Goal: Task Accomplishment & Management: Complete application form

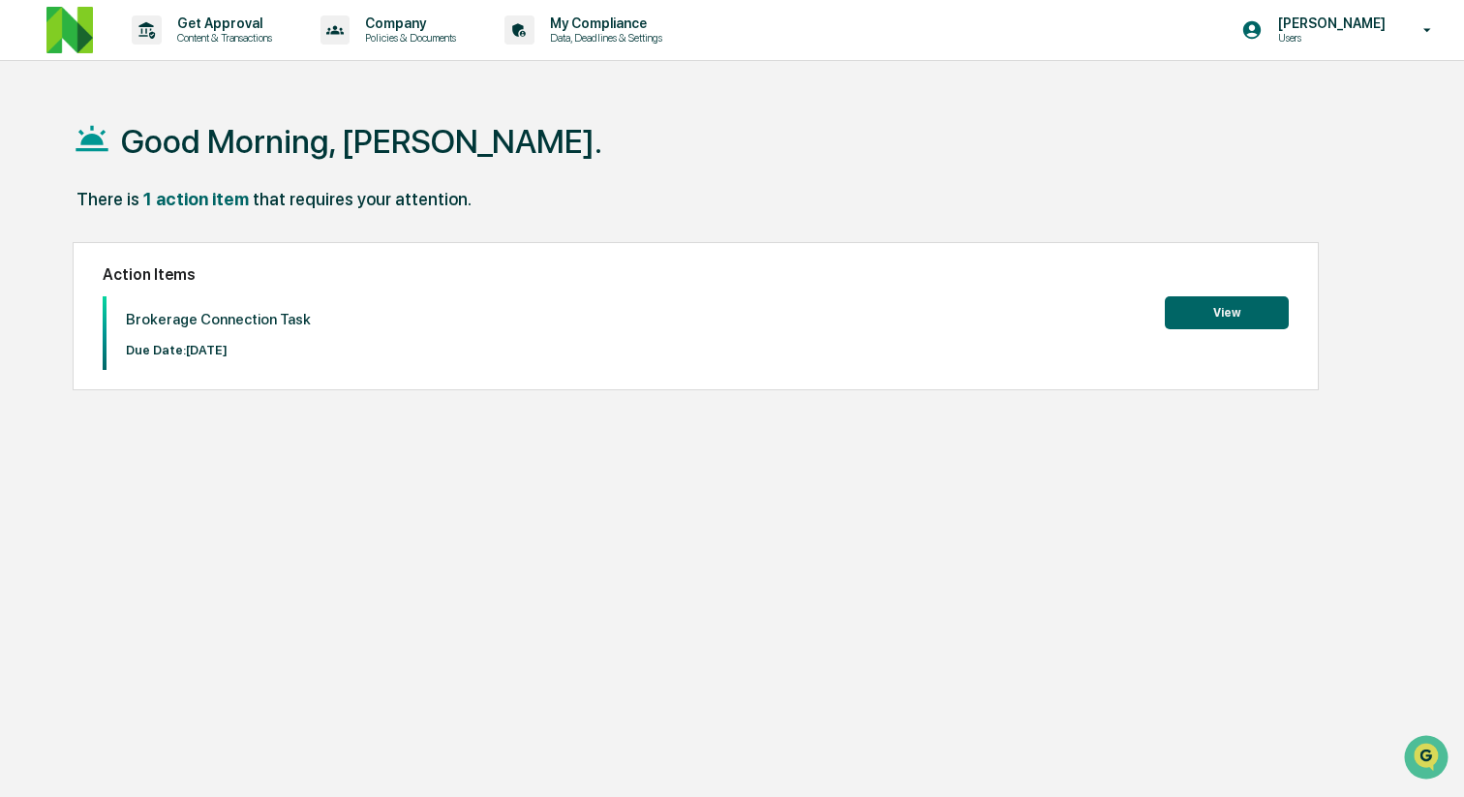
click at [1245, 313] on button "View" at bounding box center [1227, 312] width 124 height 33
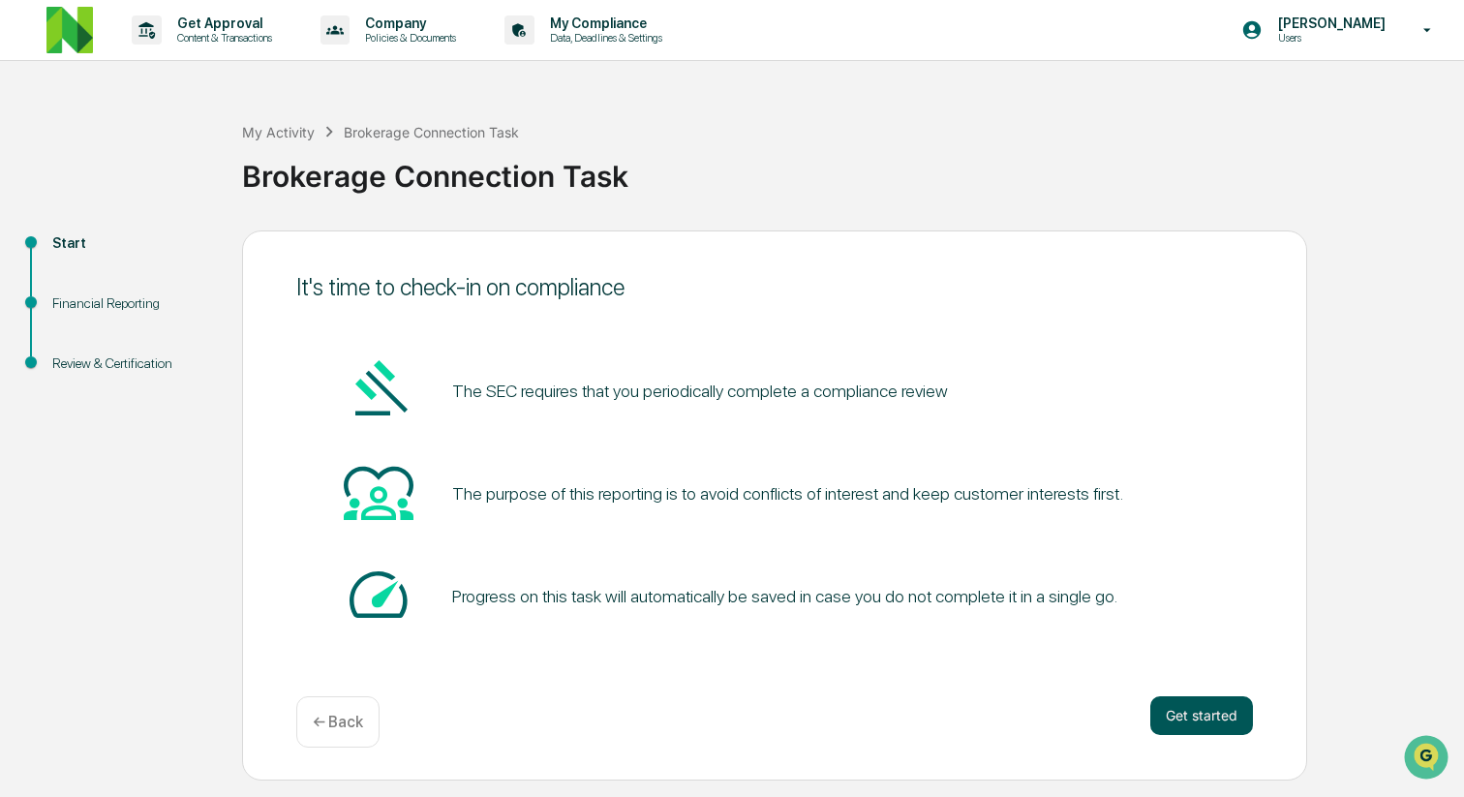
click at [1207, 726] on button "Get started" at bounding box center [1202, 715] width 103 height 39
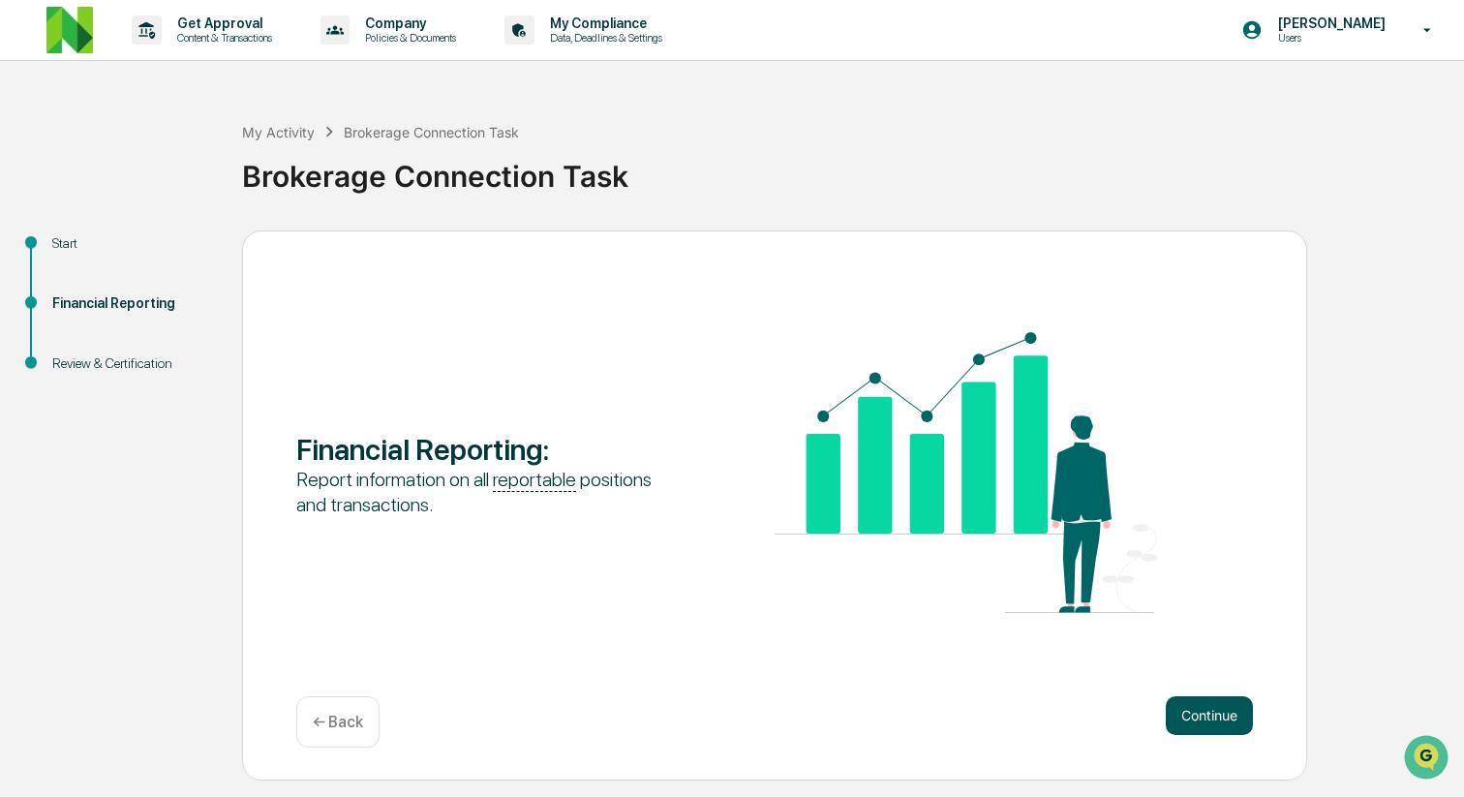
click at [1213, 726] on button "Continue" at bounding box center [1209, 715] width 87 height 39
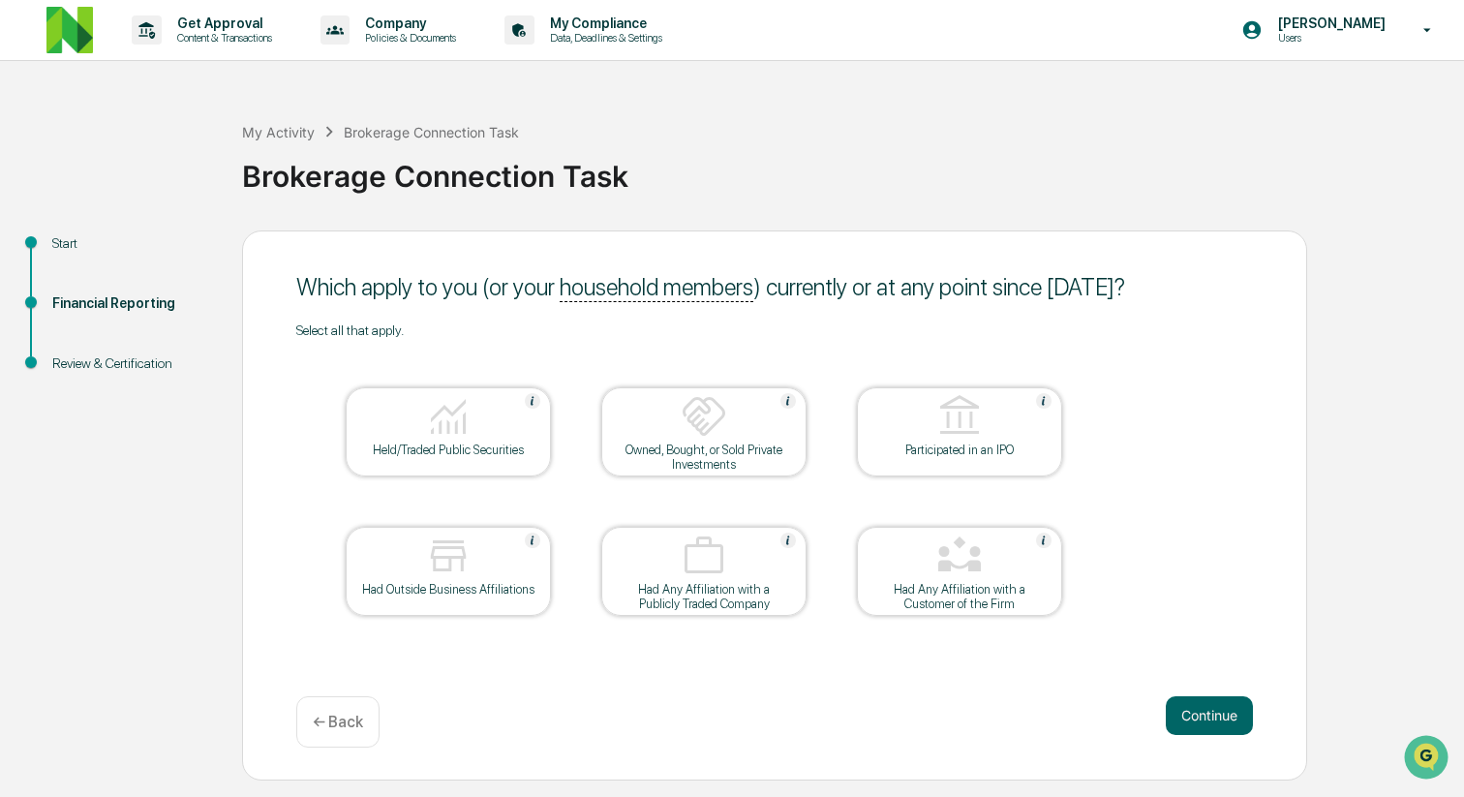
click at [441, 443] on div "Held/Traded Public Securities" at bounding box center [448, 450] width 174 height 15
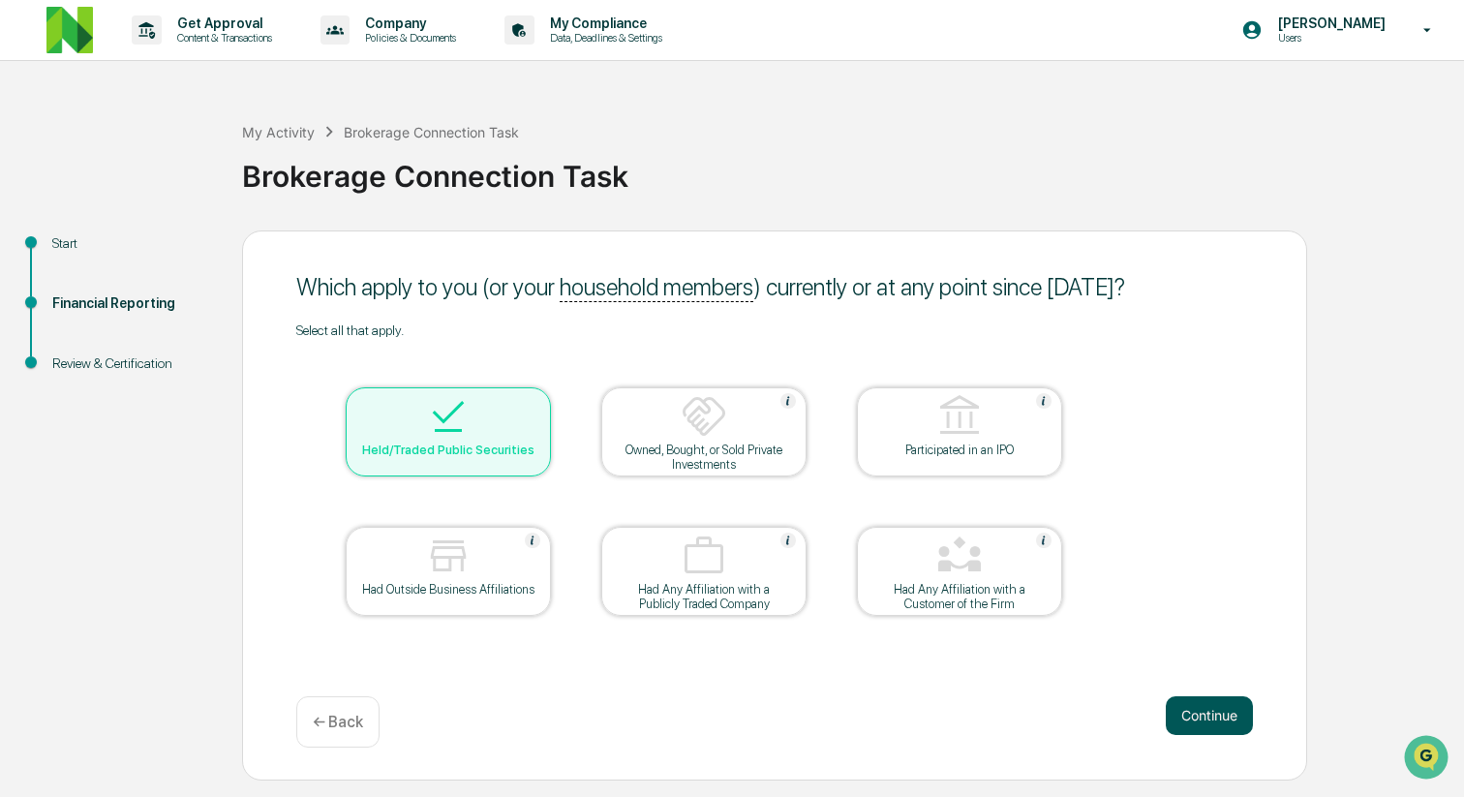
click at [1208, 718] on button "Continue" at bounding box center [1209, 715] width 87 height 39
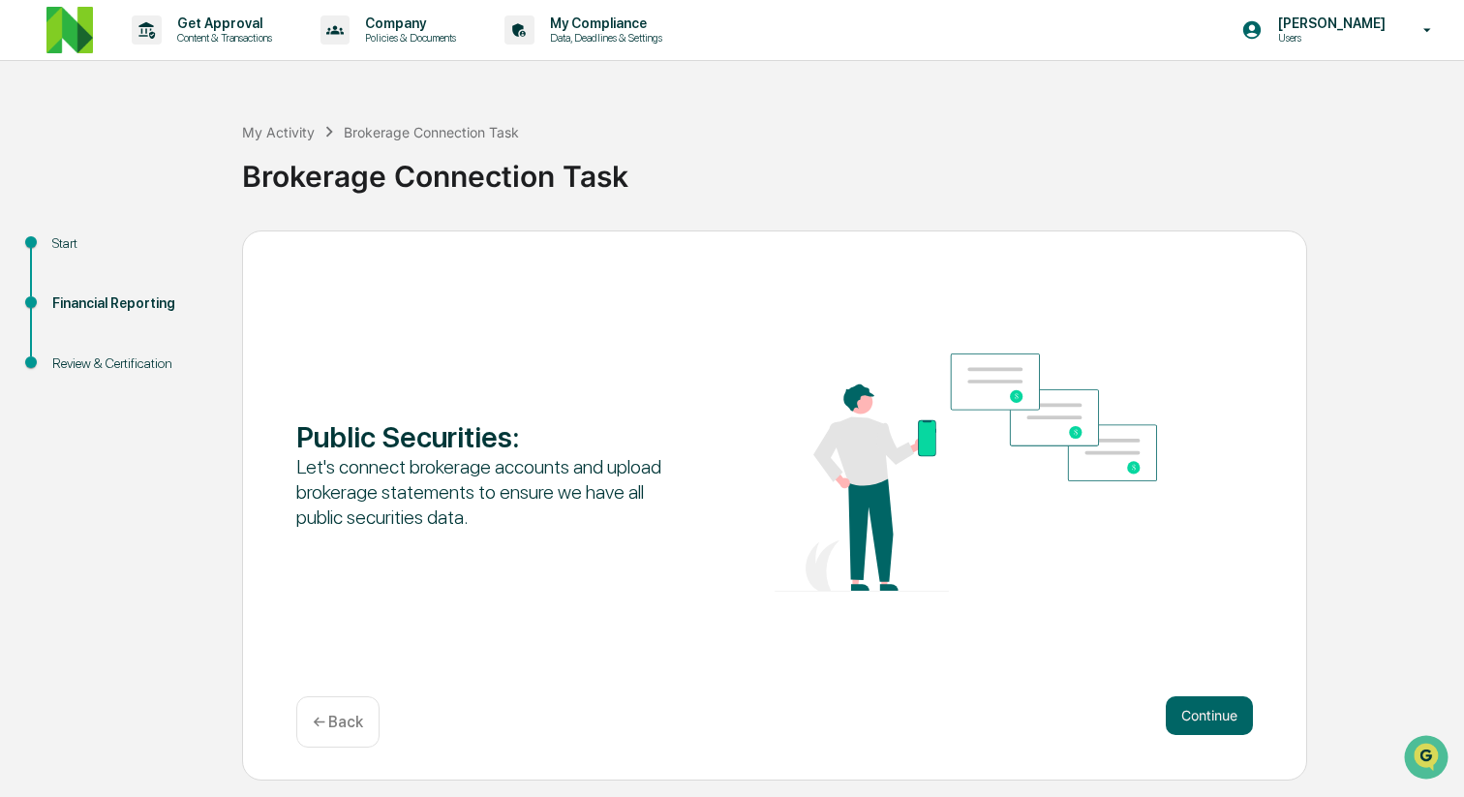
click at [1208, 718] on button "Continue" at bounding box center [1209, 715] width 87 height 39
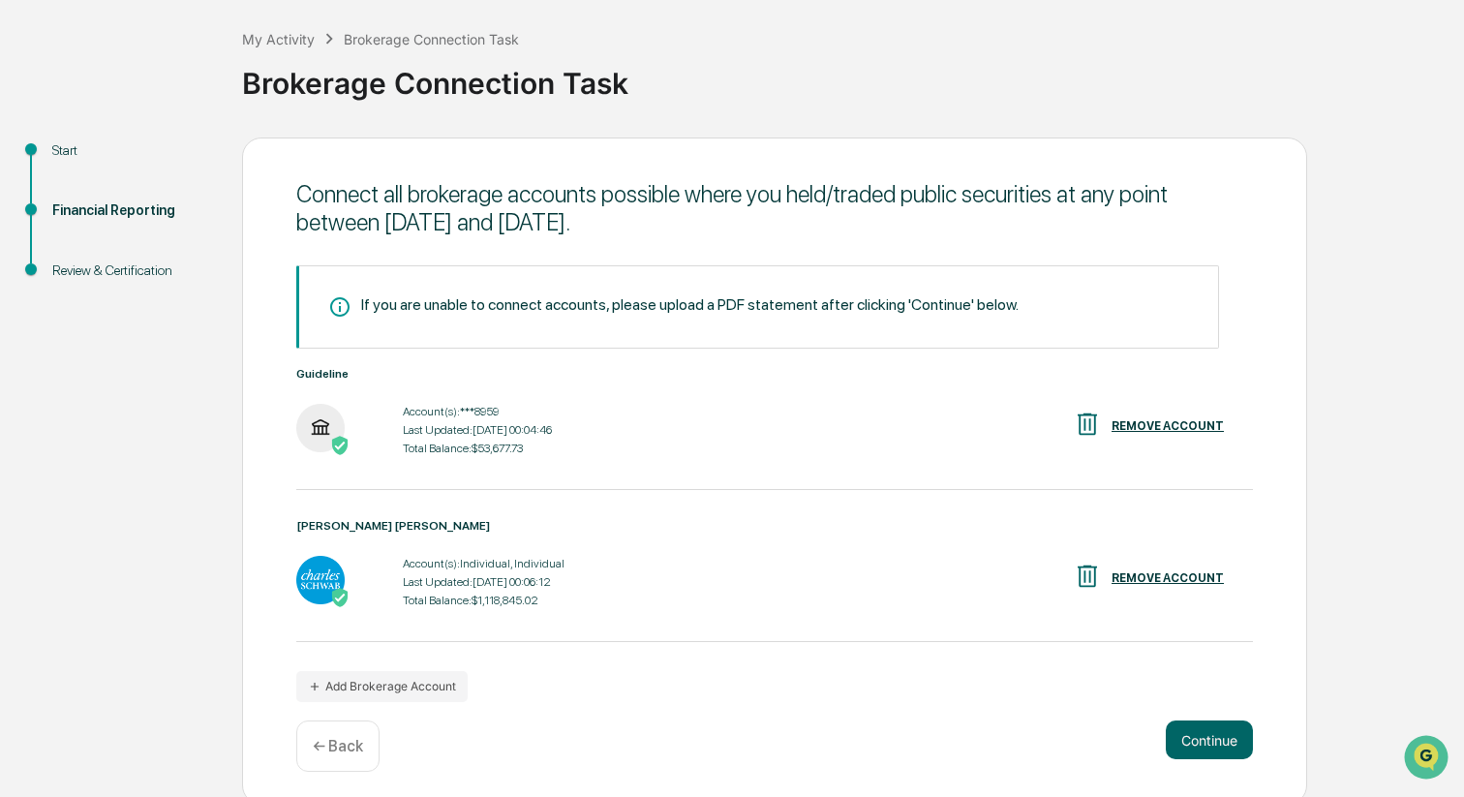
scroll to position [100, 0]
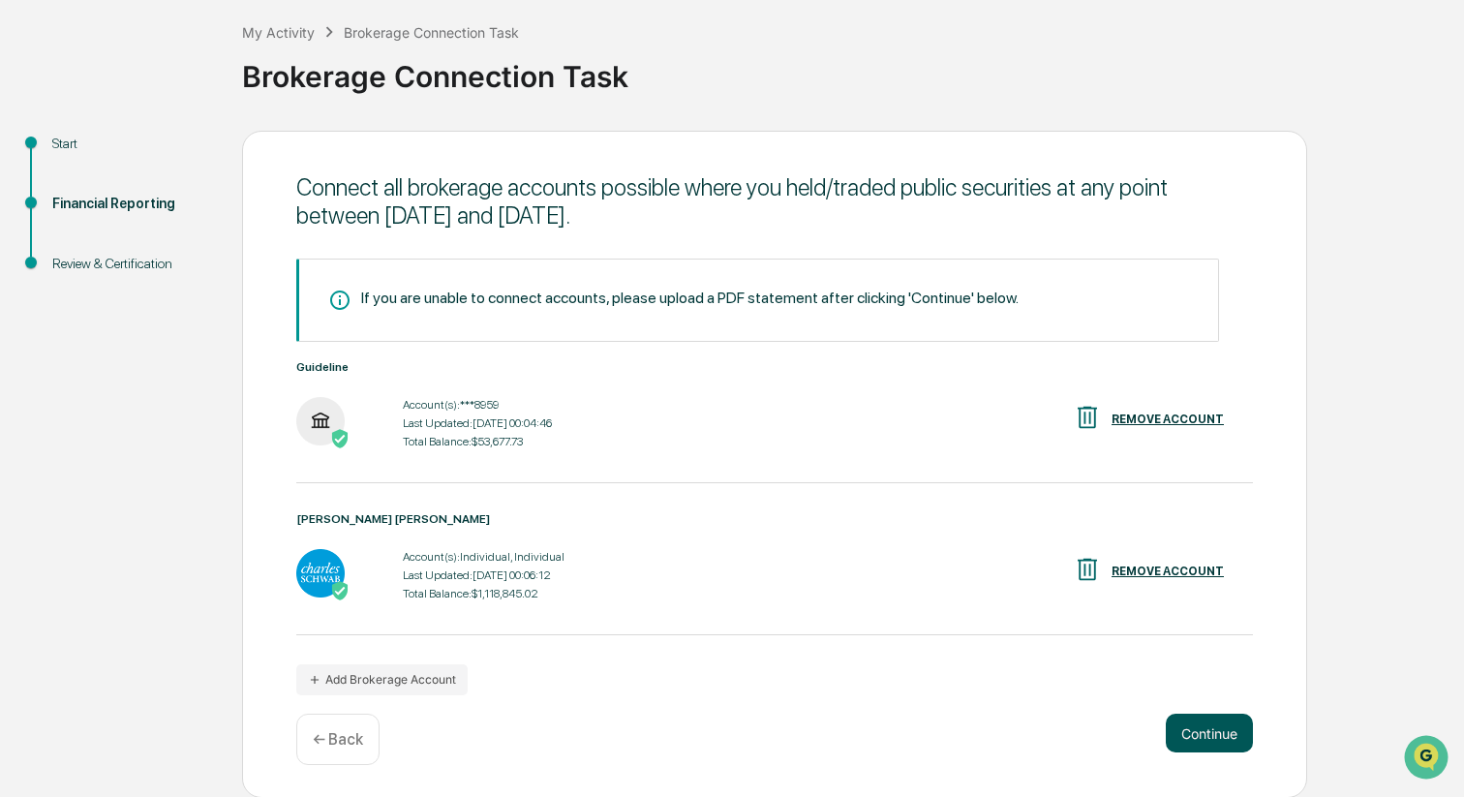
click at [1201, 734] on button "Continue" at bounding box center [1209, 733] width 87 height 39
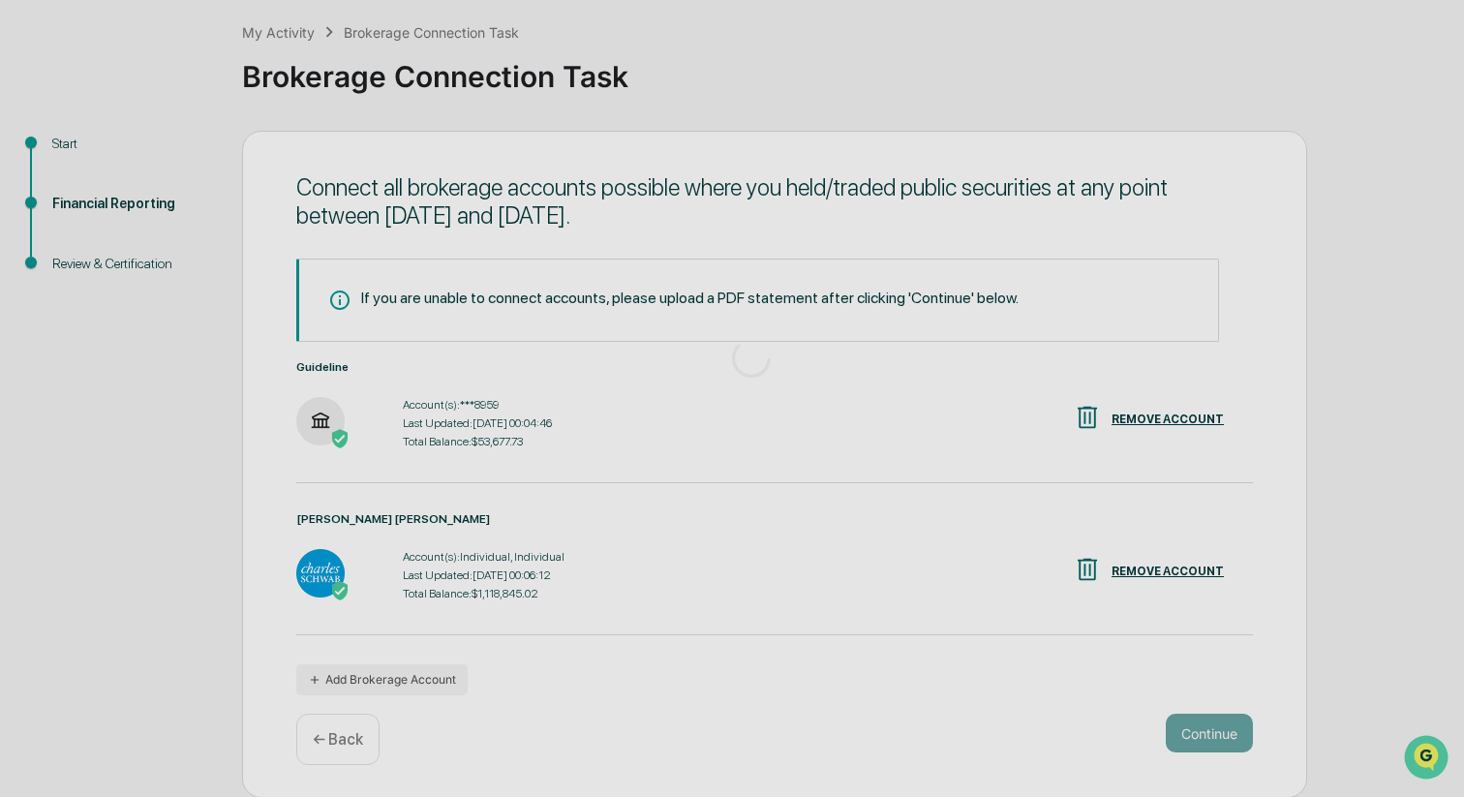
scroll to position [0, 0]
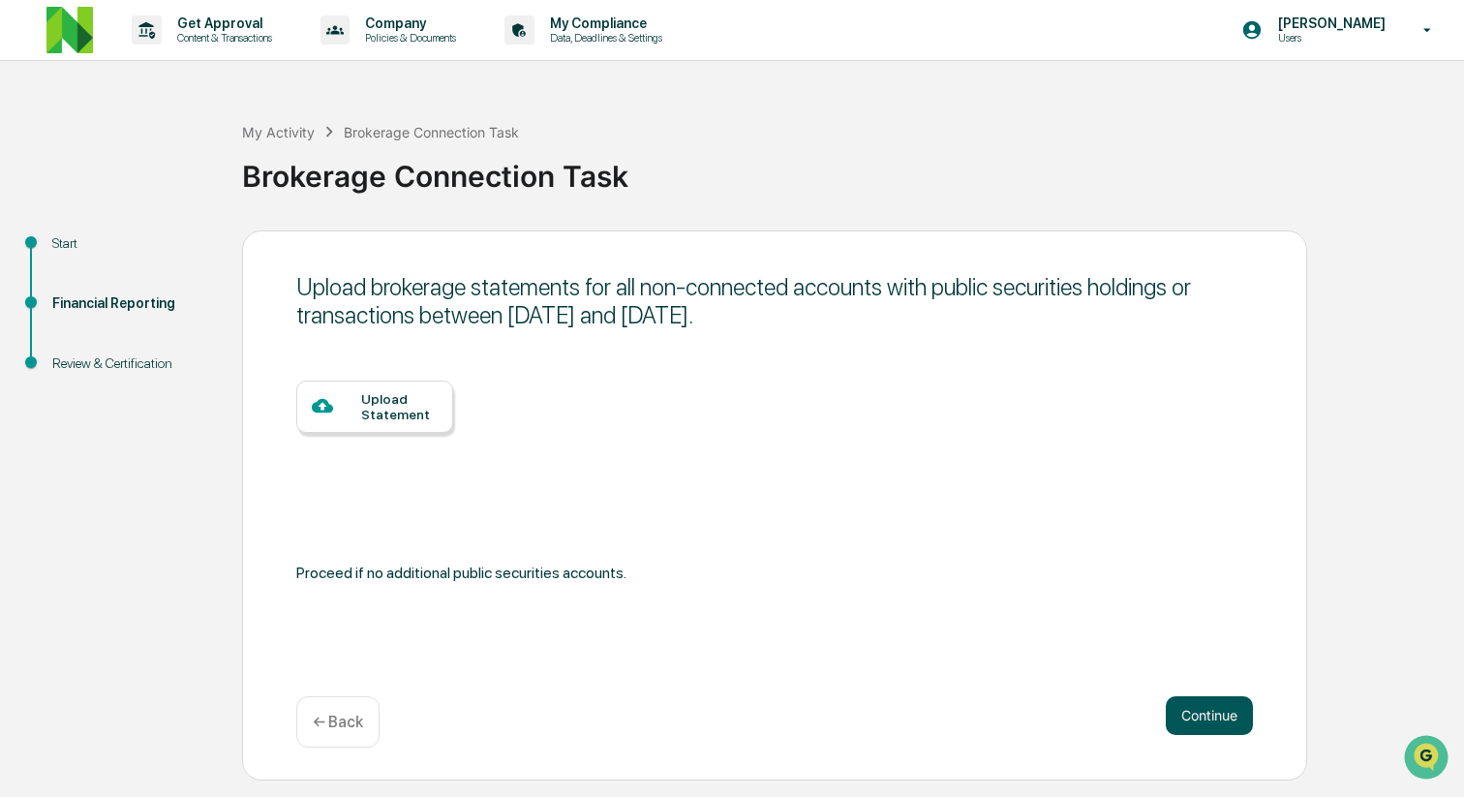
click at [1228, 729] on button "Continue" at bounding box center [1209, 715] width 87 height 39
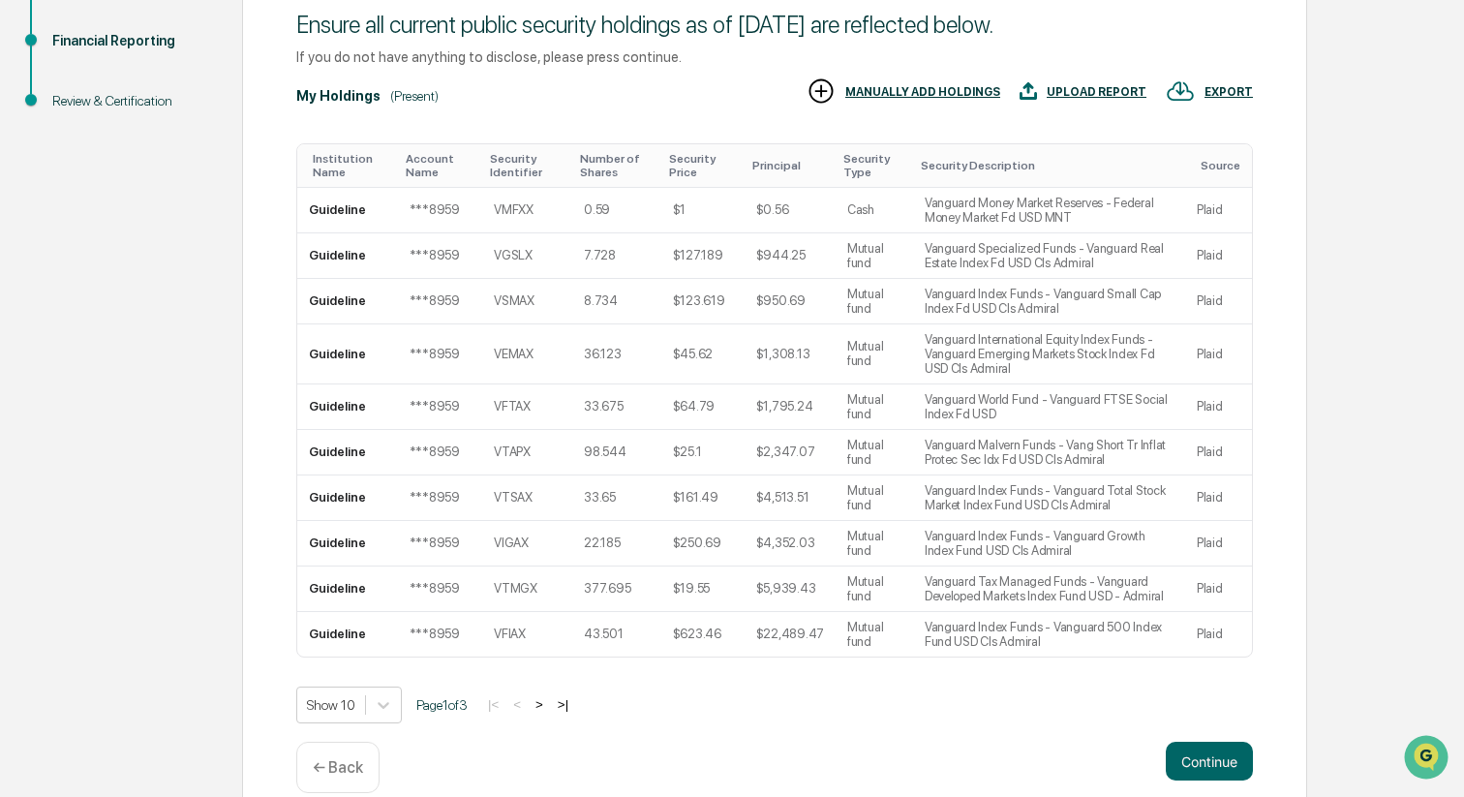
scroll to position [264, 0]
click at [1221, 772] on button "Continue" at bounding box center [1209, 759] width 87 height 39
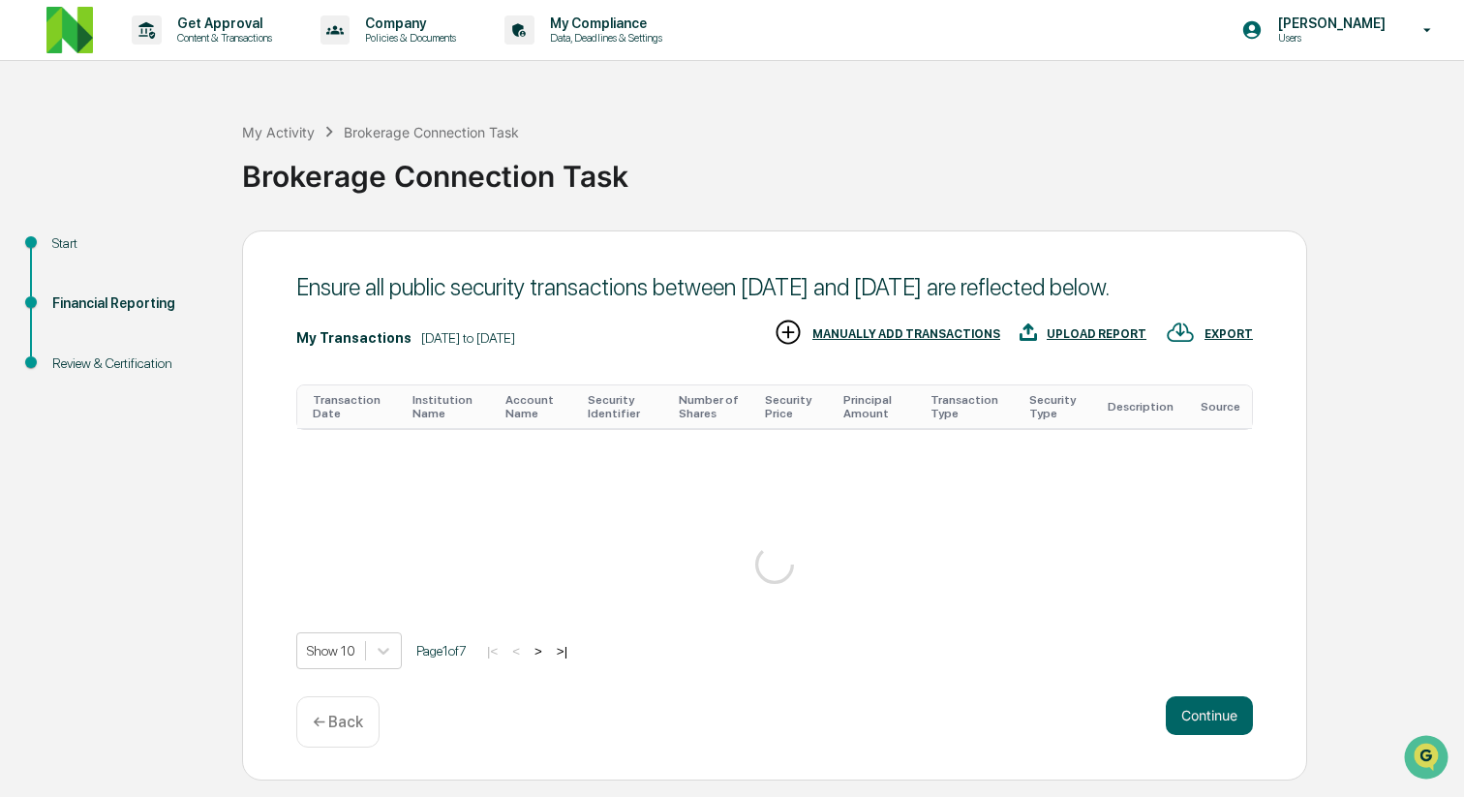
scroll to position [276, 0]
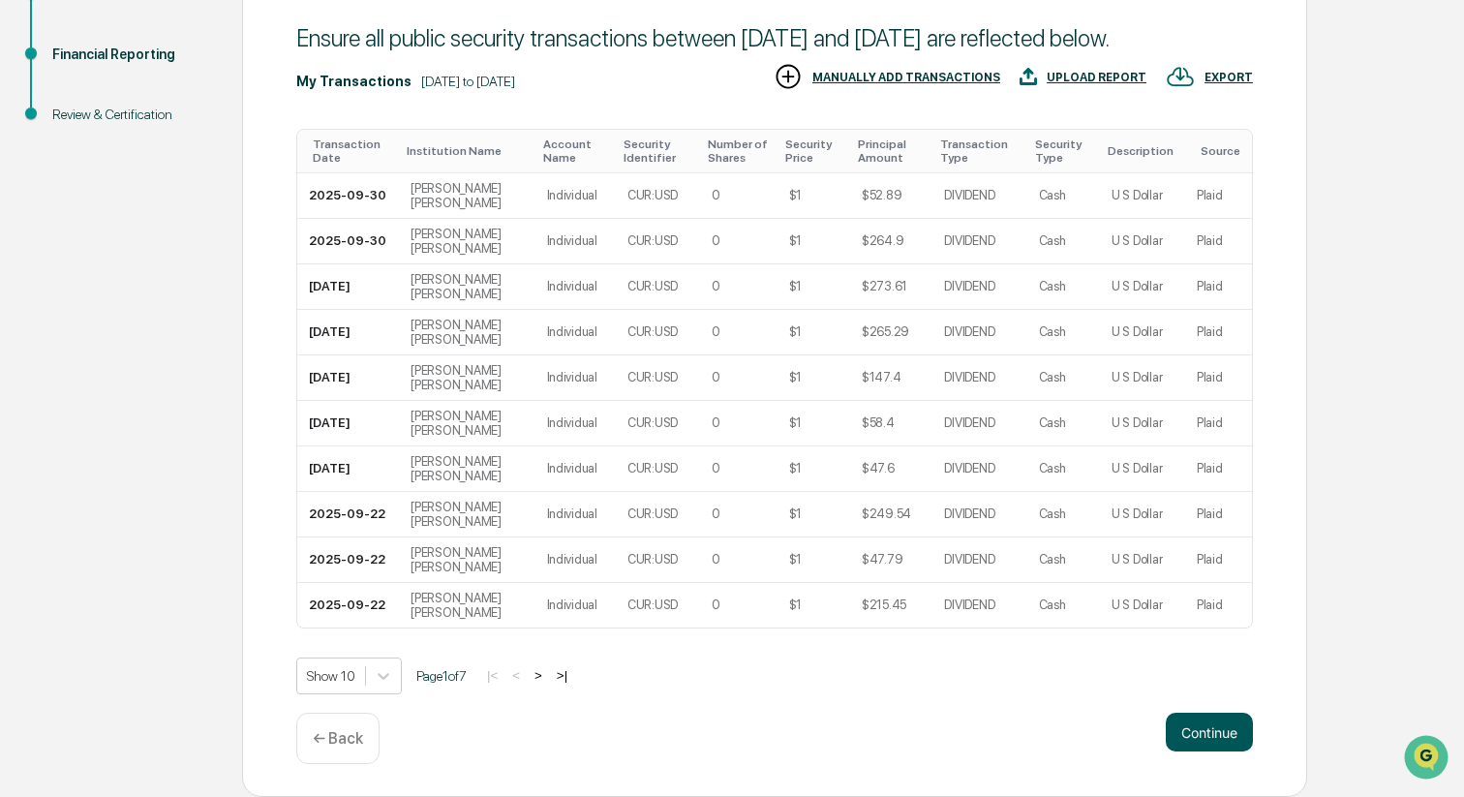
click at [1209, 734] on button "Continue" at bounding box center [1209, 732] width 87 height 39
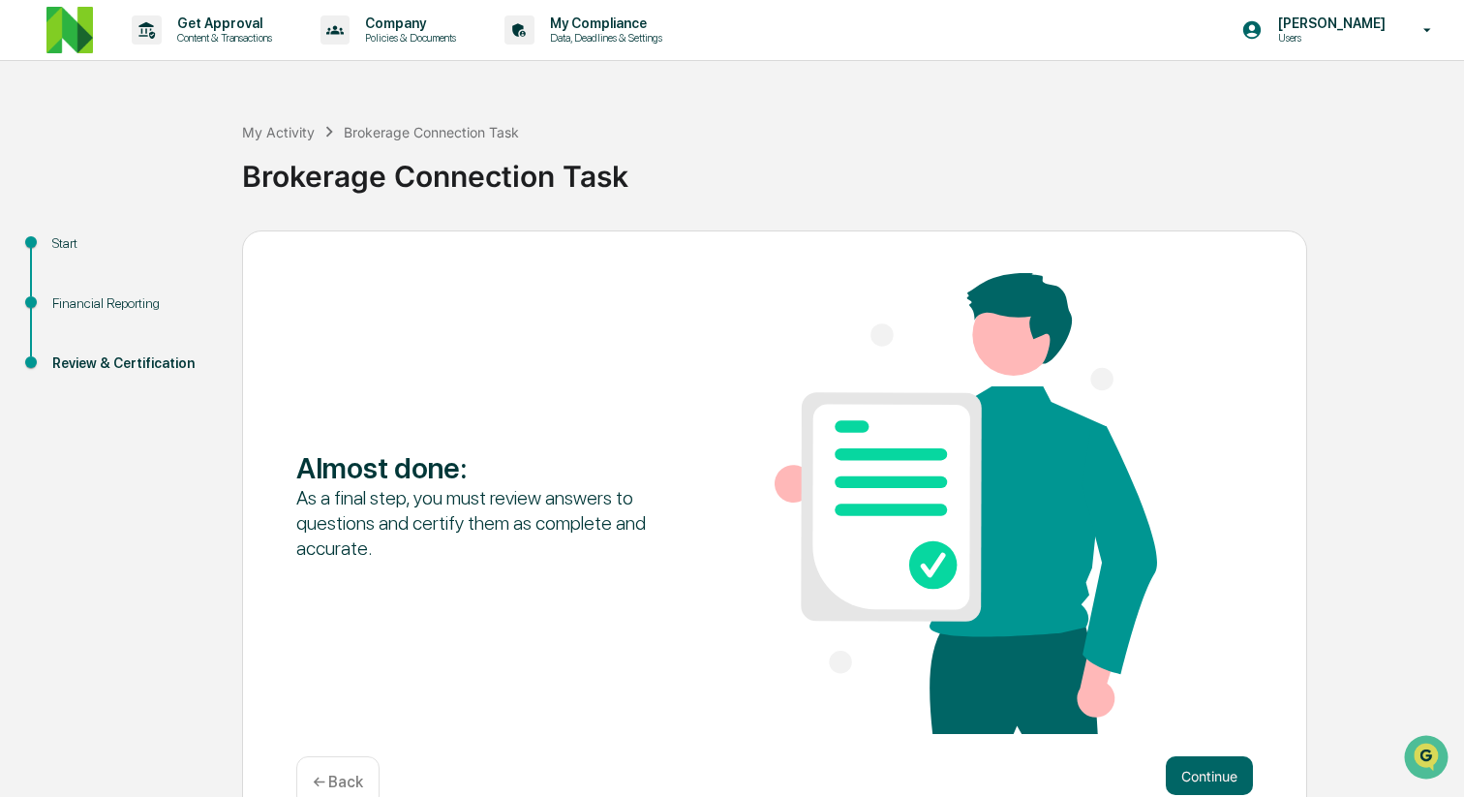
scroll to position [45, 0]
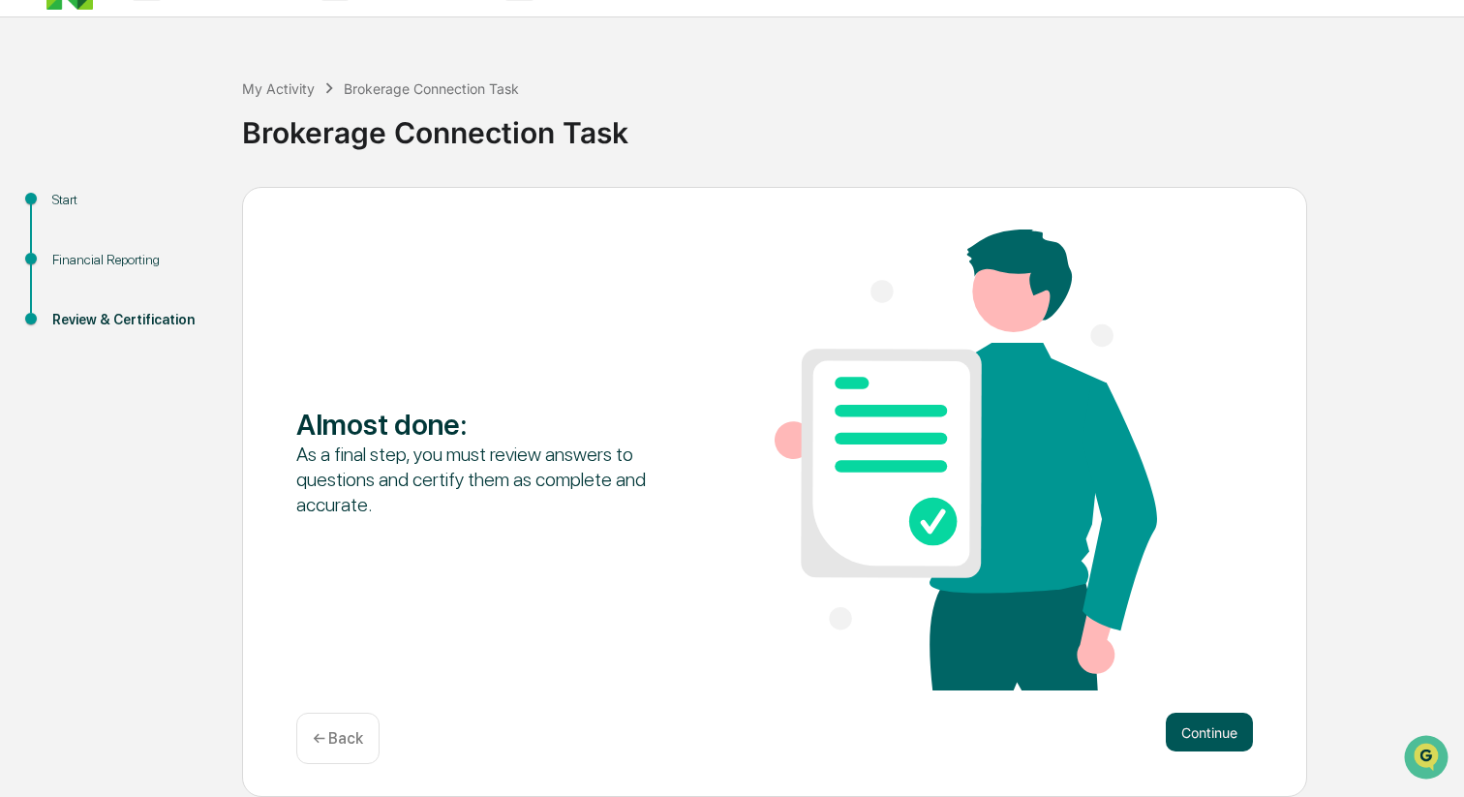
click at [1205, 732] on button "Continue" at bounding box center [1209, 732] width 87 height 39
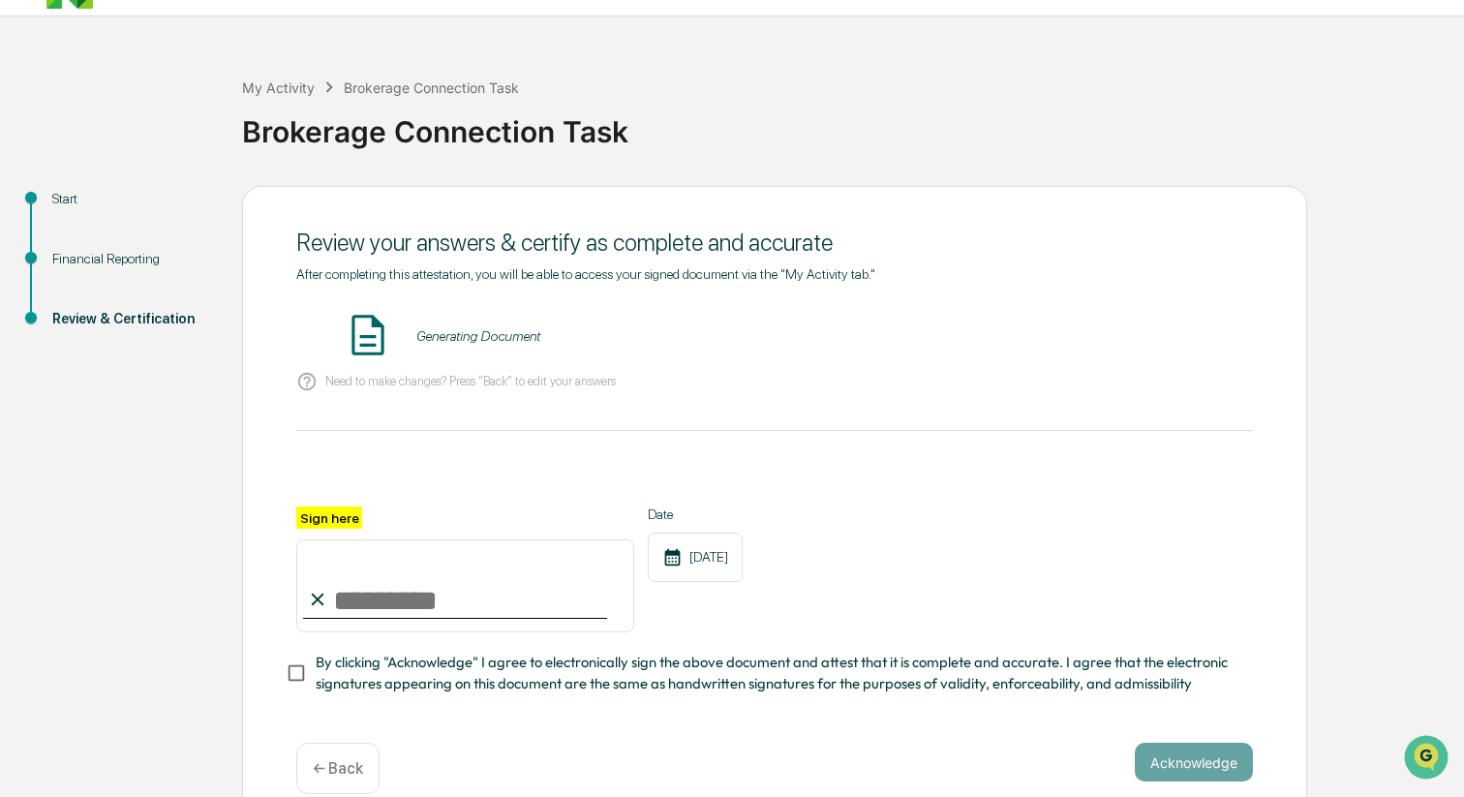
scroll to position [74, 0]
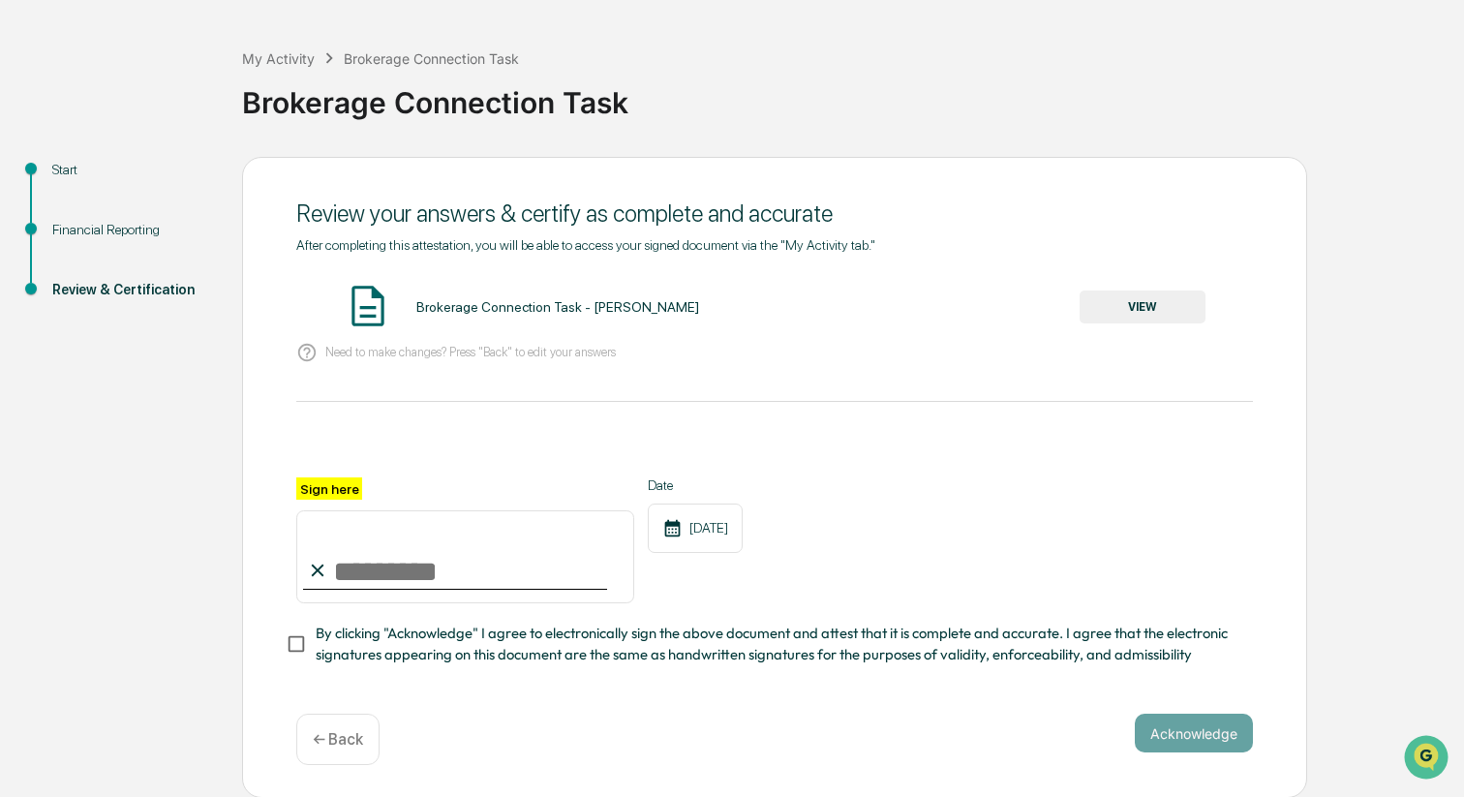
click at [480, 567] on input "Sign here" at bounding box center [465, 556] width 338 height 93
click at [632, 546] on input "**********" at bounding box center [465, 556] width 338 height 93
type input "**********"
click at [733, 648] on span "By clicking "Acknowledge" I agree to electronically sign the above document and…" at bounding box center [777, 645] width 922 height 44
click at [1186, 730] on button "Acknowledge" at bounding box center [1194, 733] width 118 height 39
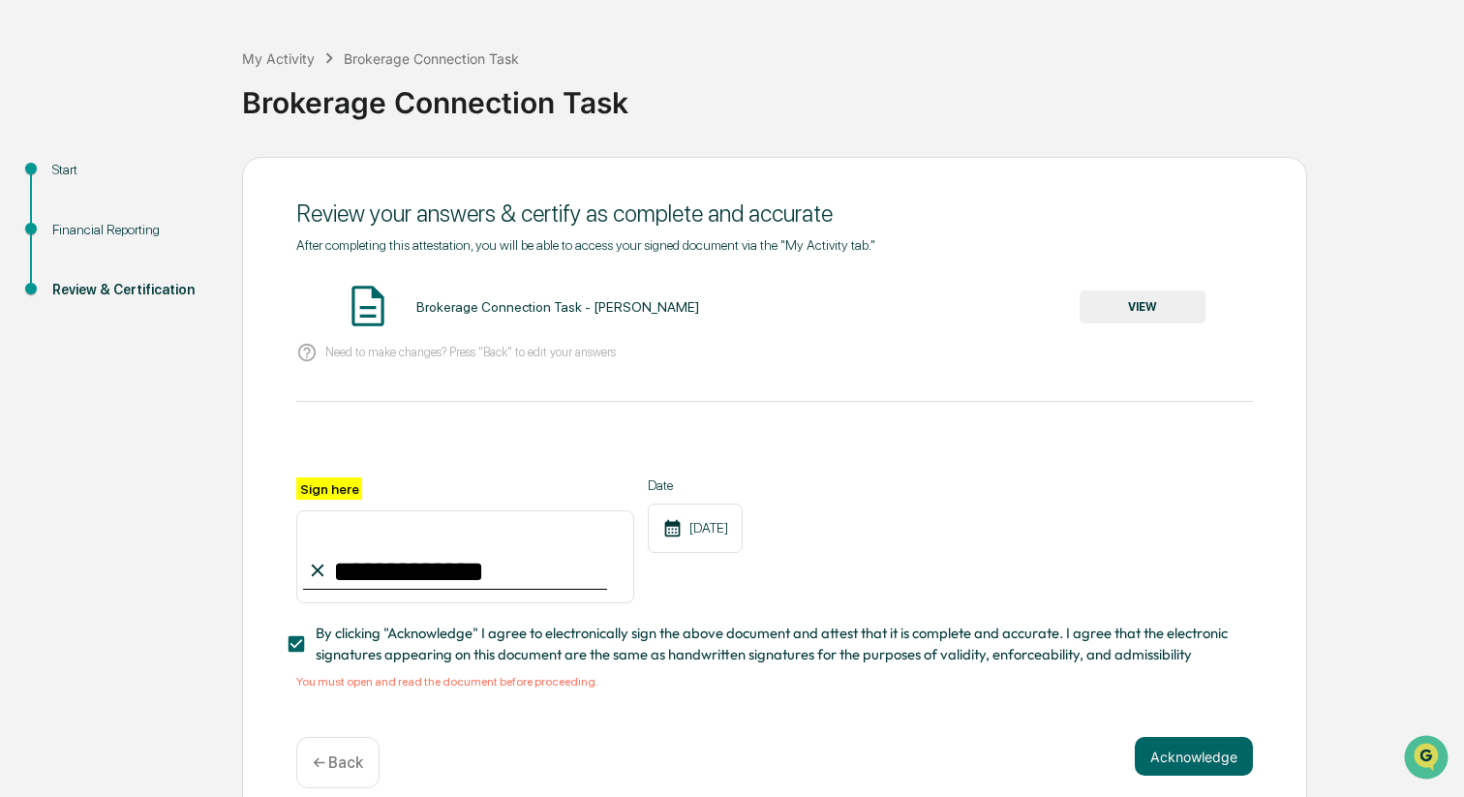
click at [1120, 313] on button "VIEW" at bounding box center [1143, 307] width 126 height 33
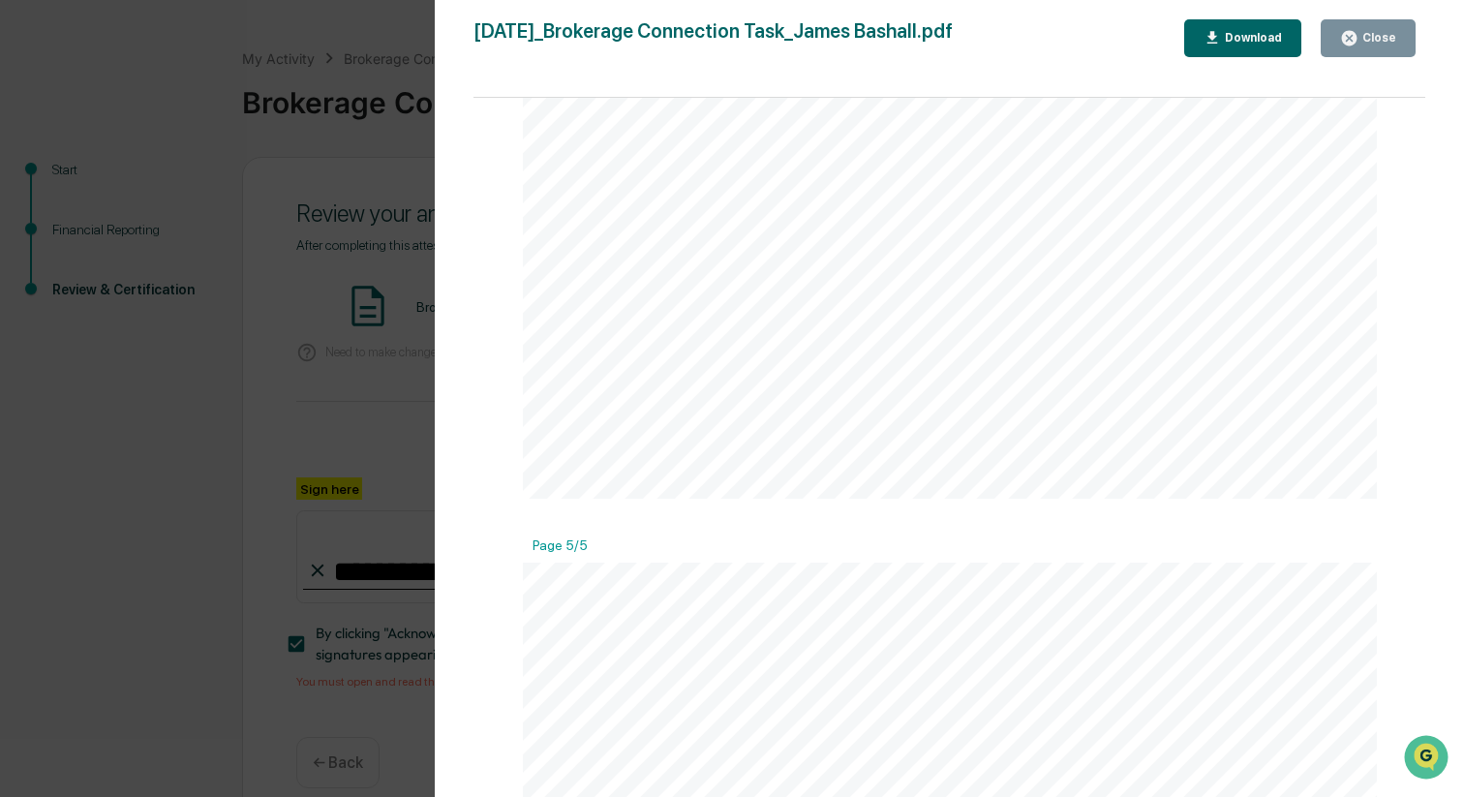
scroll to position [5646, 0]
click at [1384, 41] on div "Close" at bounding box center [1378, 38] width 38 height 14
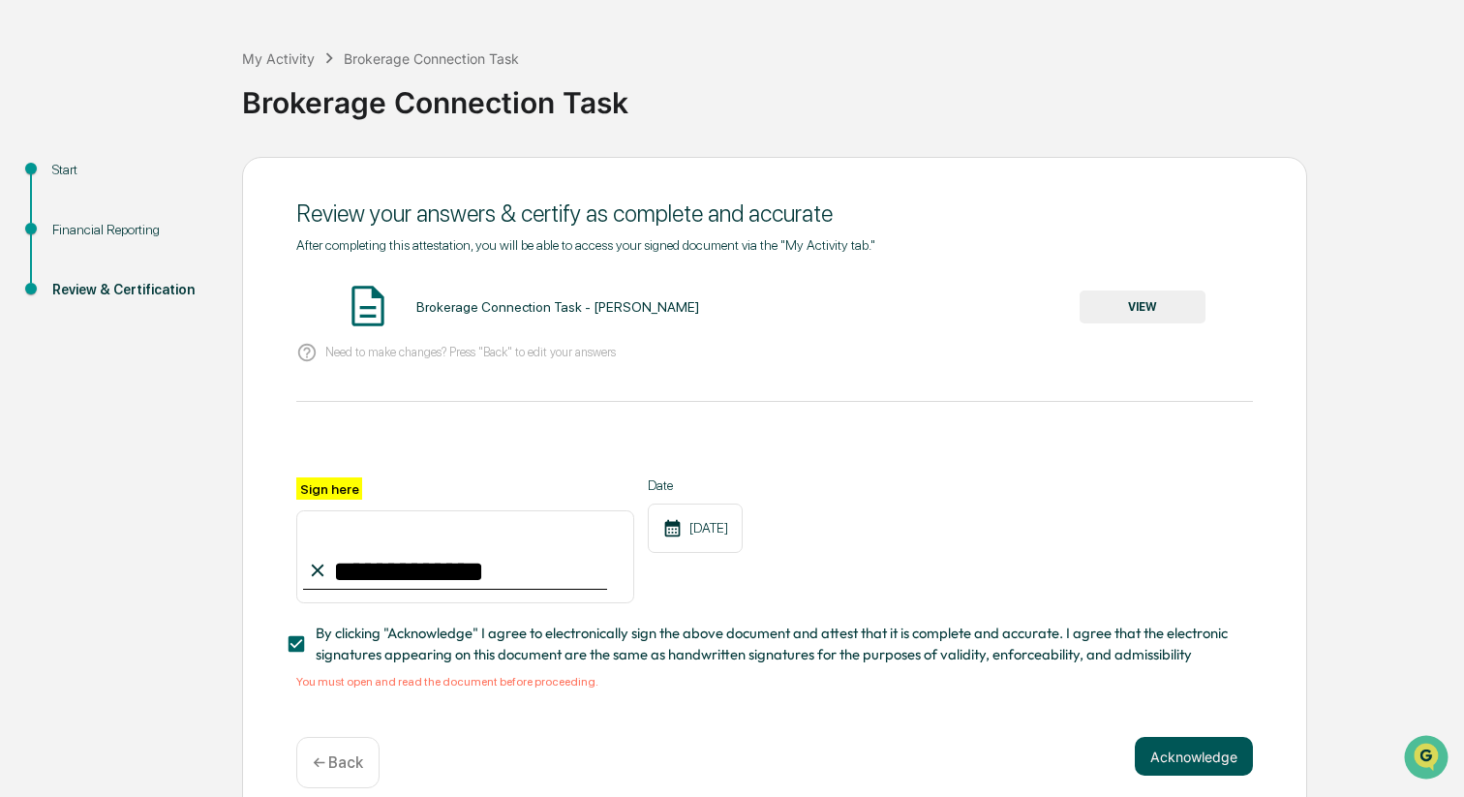
click at [1194, 757] on button "Acknowledge" at bounding box center [1194, 756] width 118 height 39
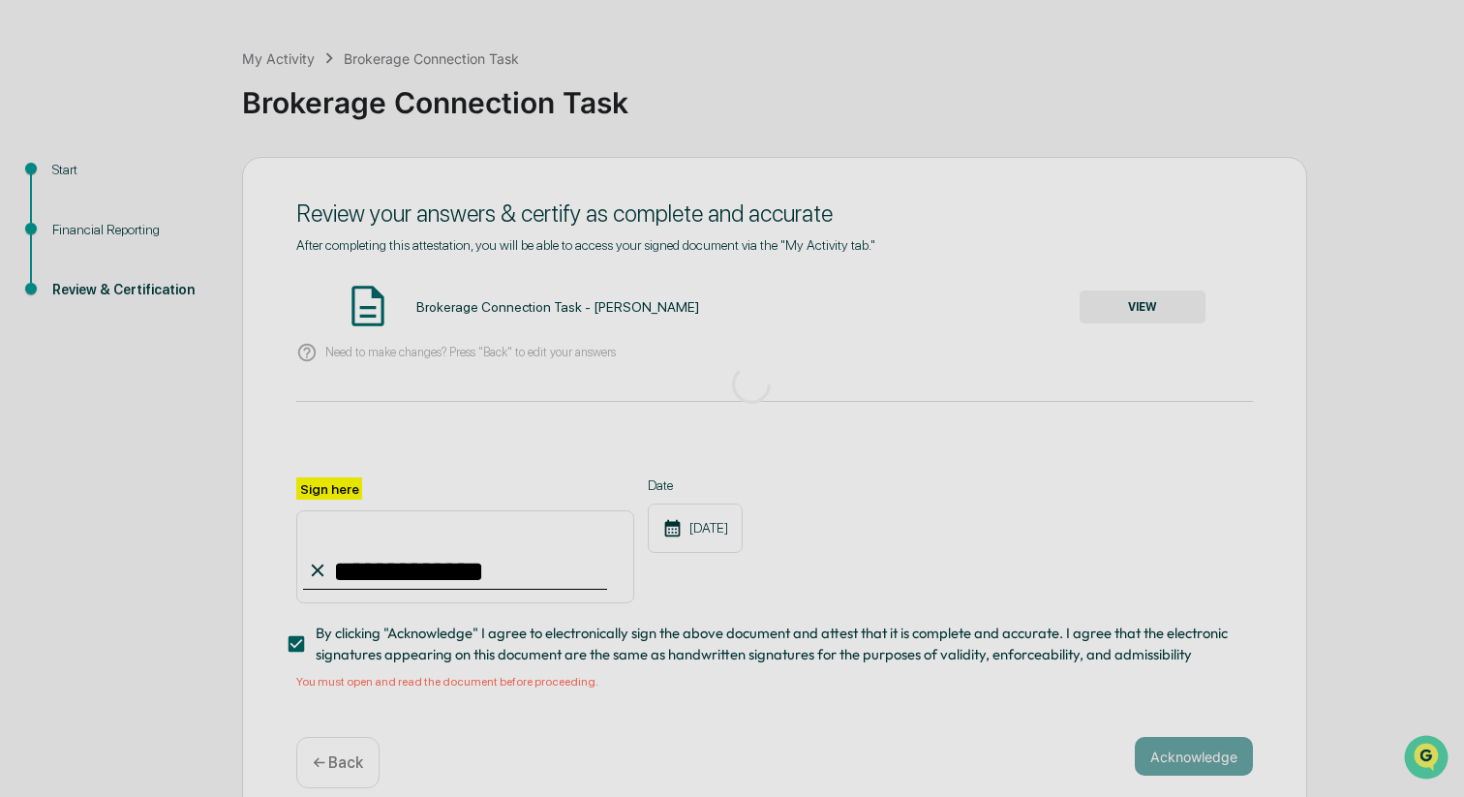
scroll to position [0, 0]
